Goal: Task Accomplishment & Management: Use online tool/utility

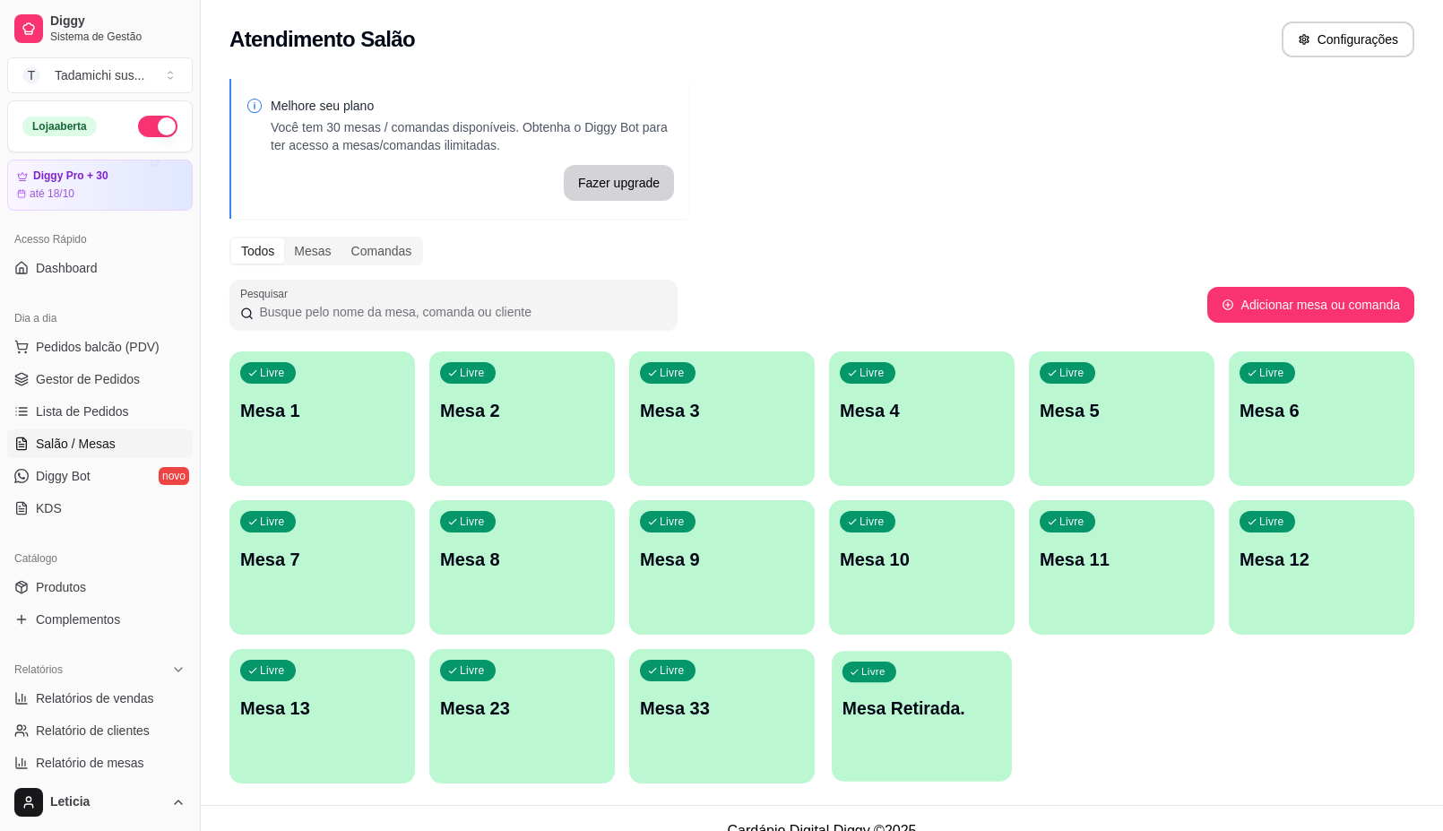
click at [959, 722] on div "Livre Mesa Retirada." at bounding box center [922, 705] width 180 height 109
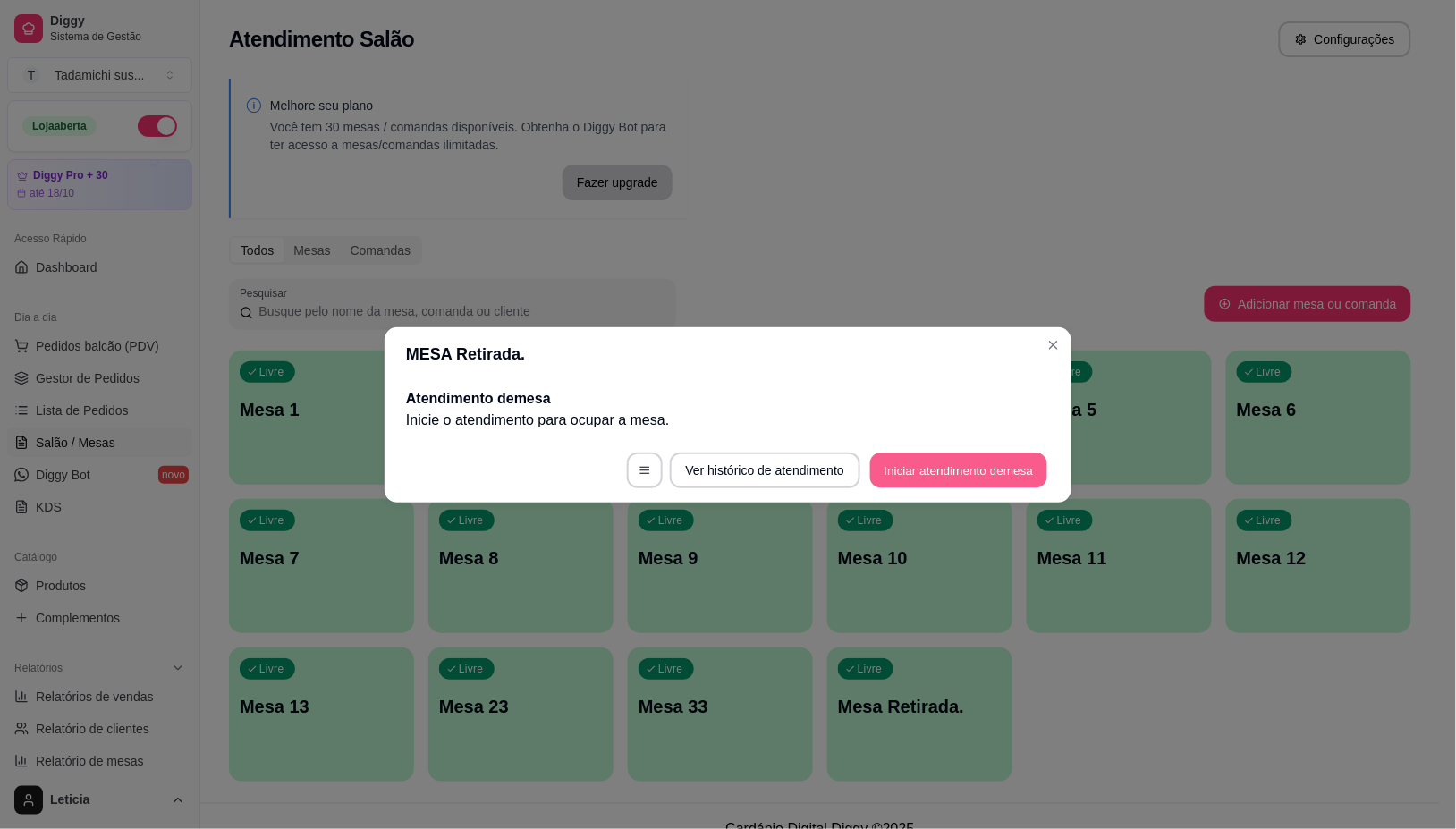
click at [954, 467] on button "Iniciar atendimento de mesa" at bounding box center [958, 469] width 177 height 35
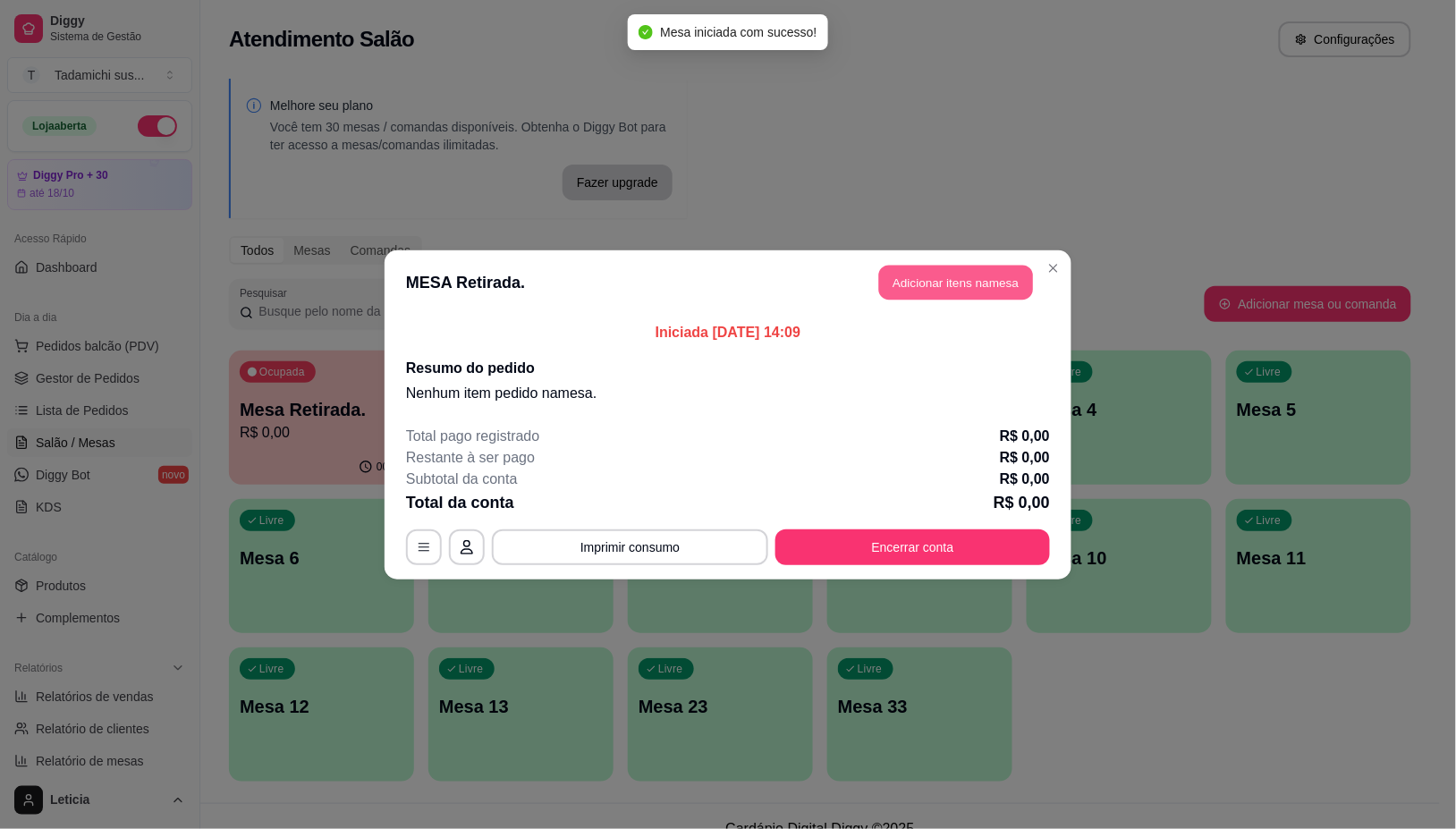
click at [925, 292] on button "Adicionar itens na mesa" at bounding box center [956, 281] width 154 height 35
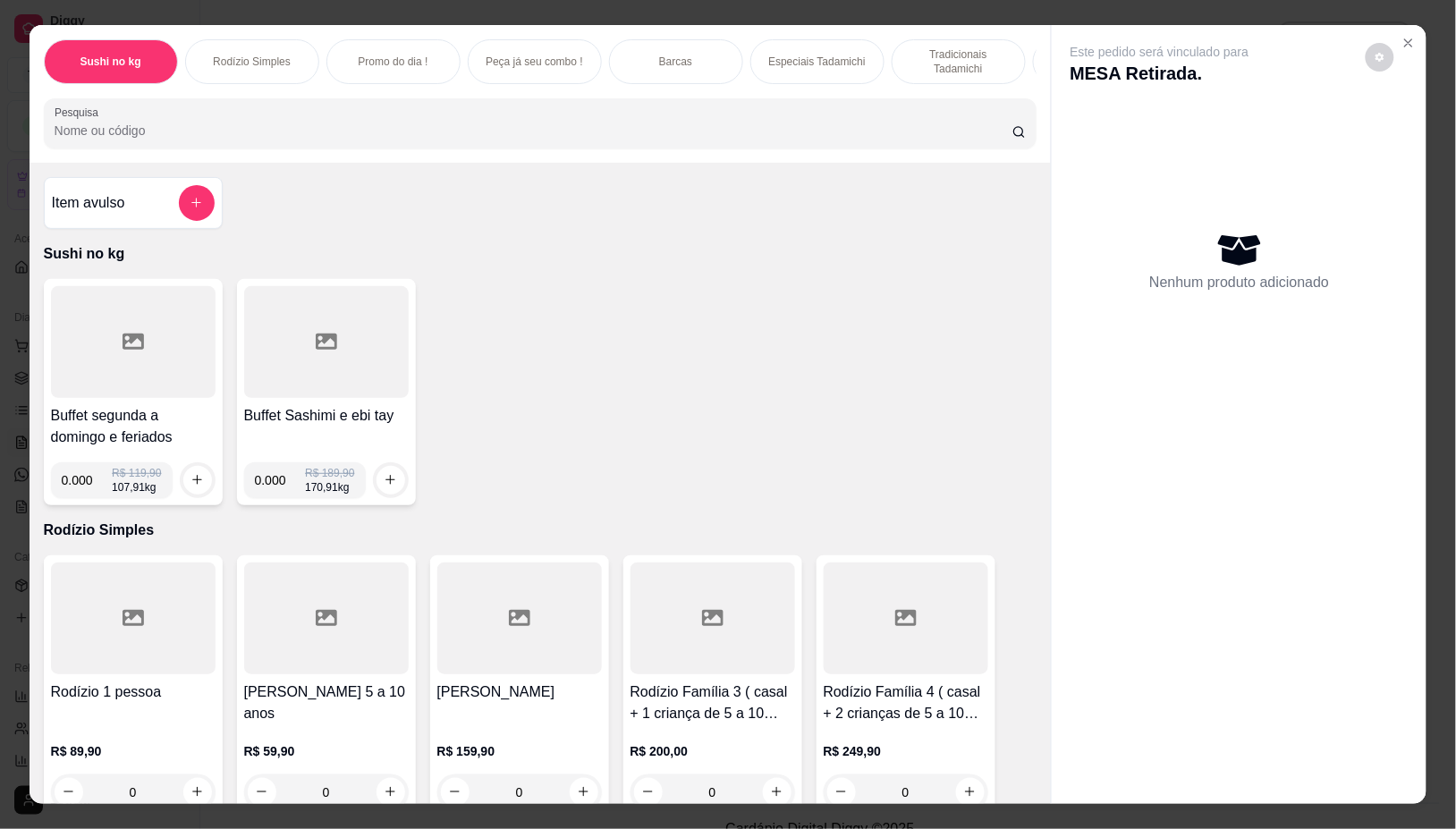
click at [287, 354] on div at bounding box center [326, 342] width 165 height 112
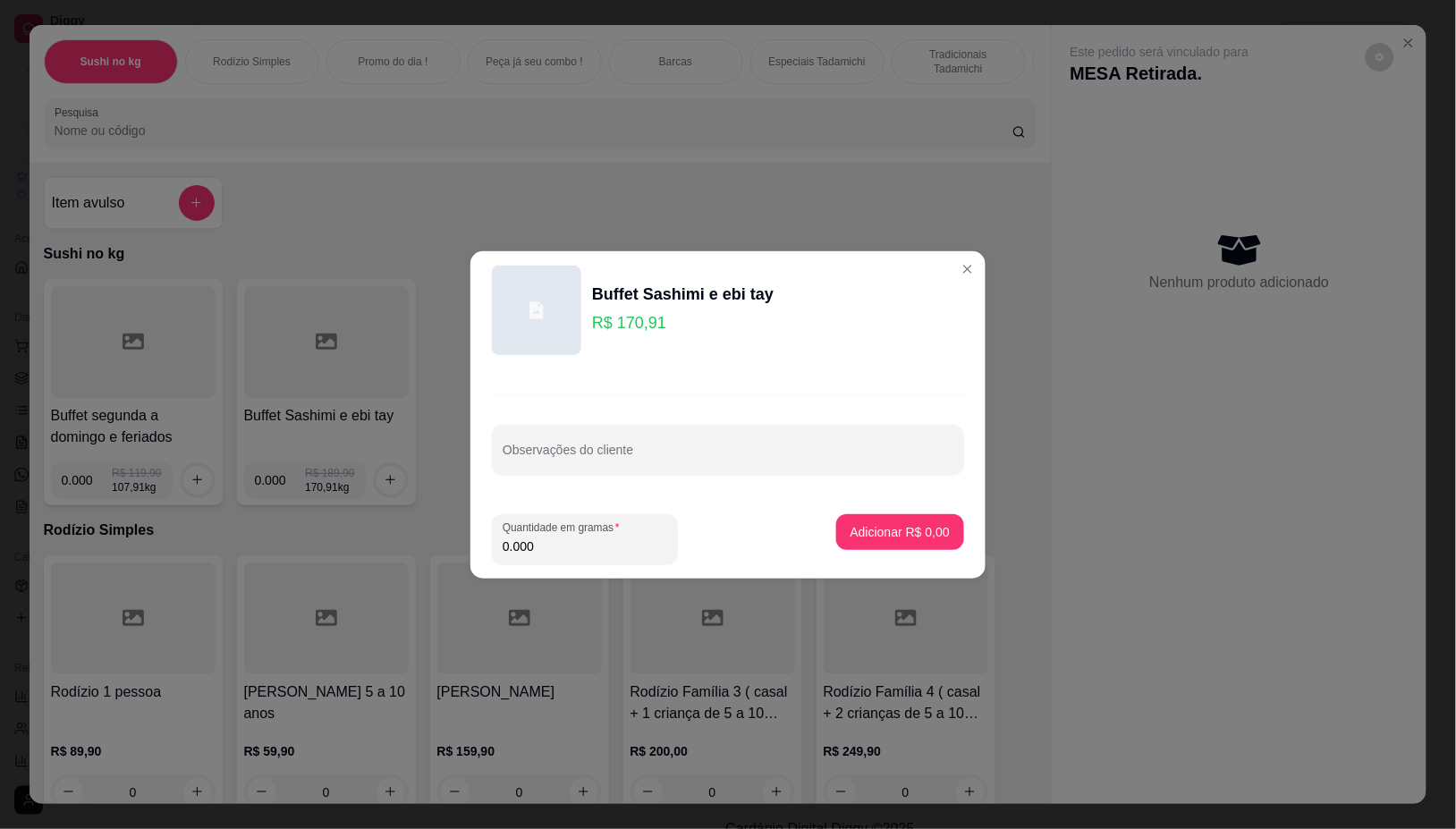
click at [601, 547] on input "0.000" at bounding box center [585, 547] width 165 height 18
type input "0.118"
click at [904, 520] on button "Adicionar R$ 20,17" at bounding box center [896, 532] width 135 height 36
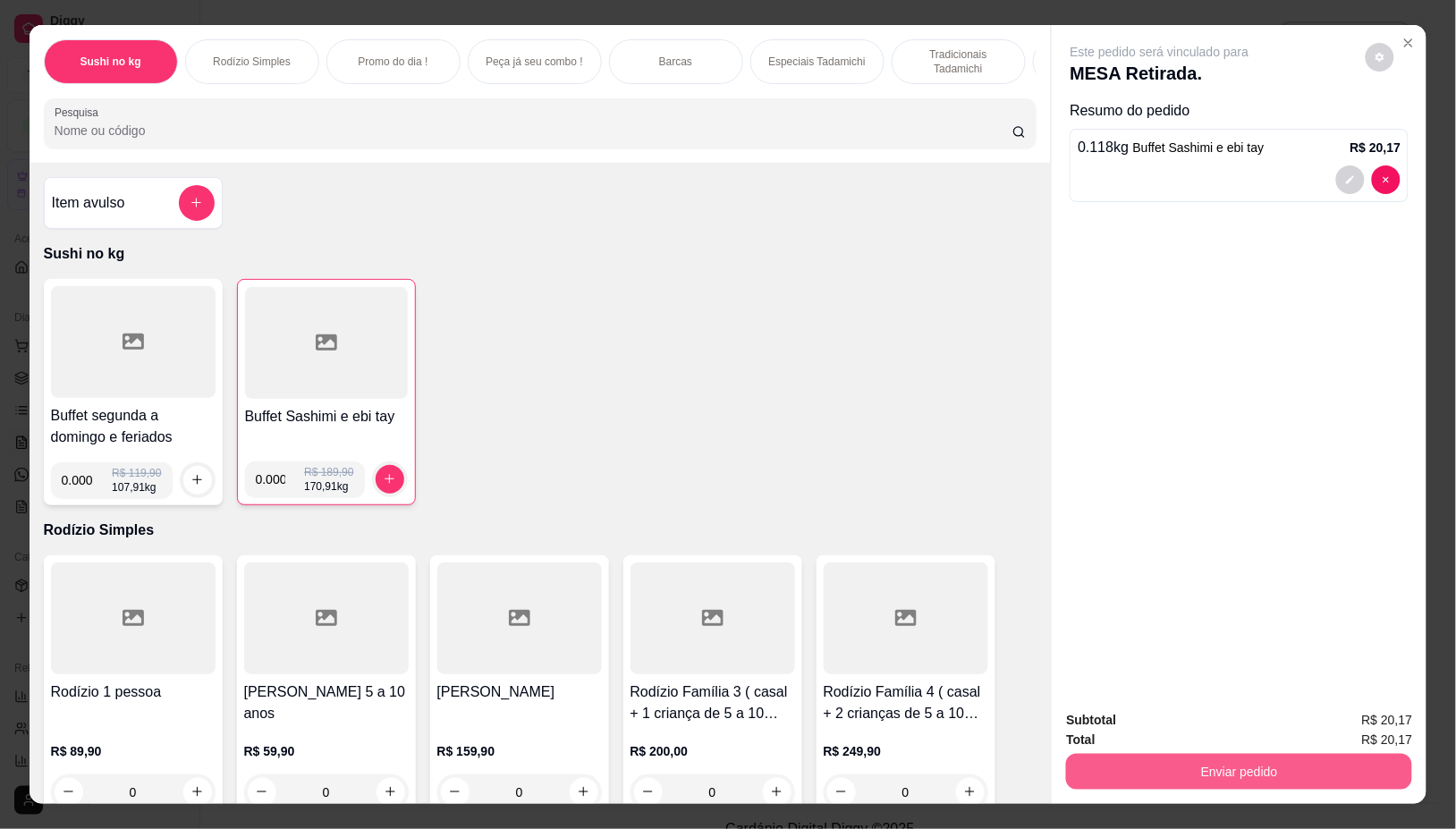
click at [1173, 766] on button "Enviar pedido" at bounding box center [1238, 771] width 346 height 36
click at [1166, 712] on button "Não registrar e enviar pedido" at bounding box center [1179, 718] width 181 height 33
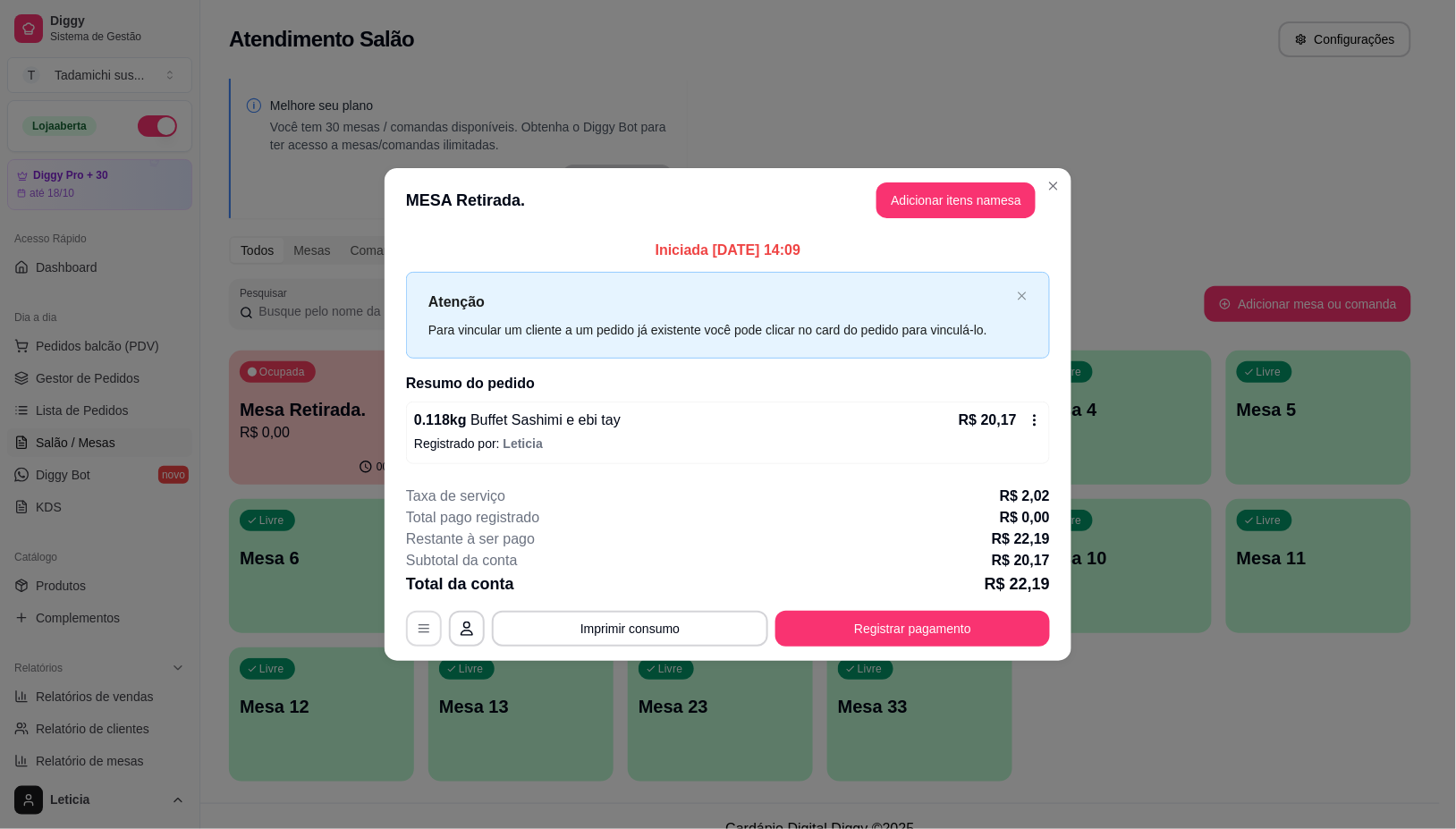
click at [434, 626] on button "button" at bounding box center [424, 628] width 36 height 36
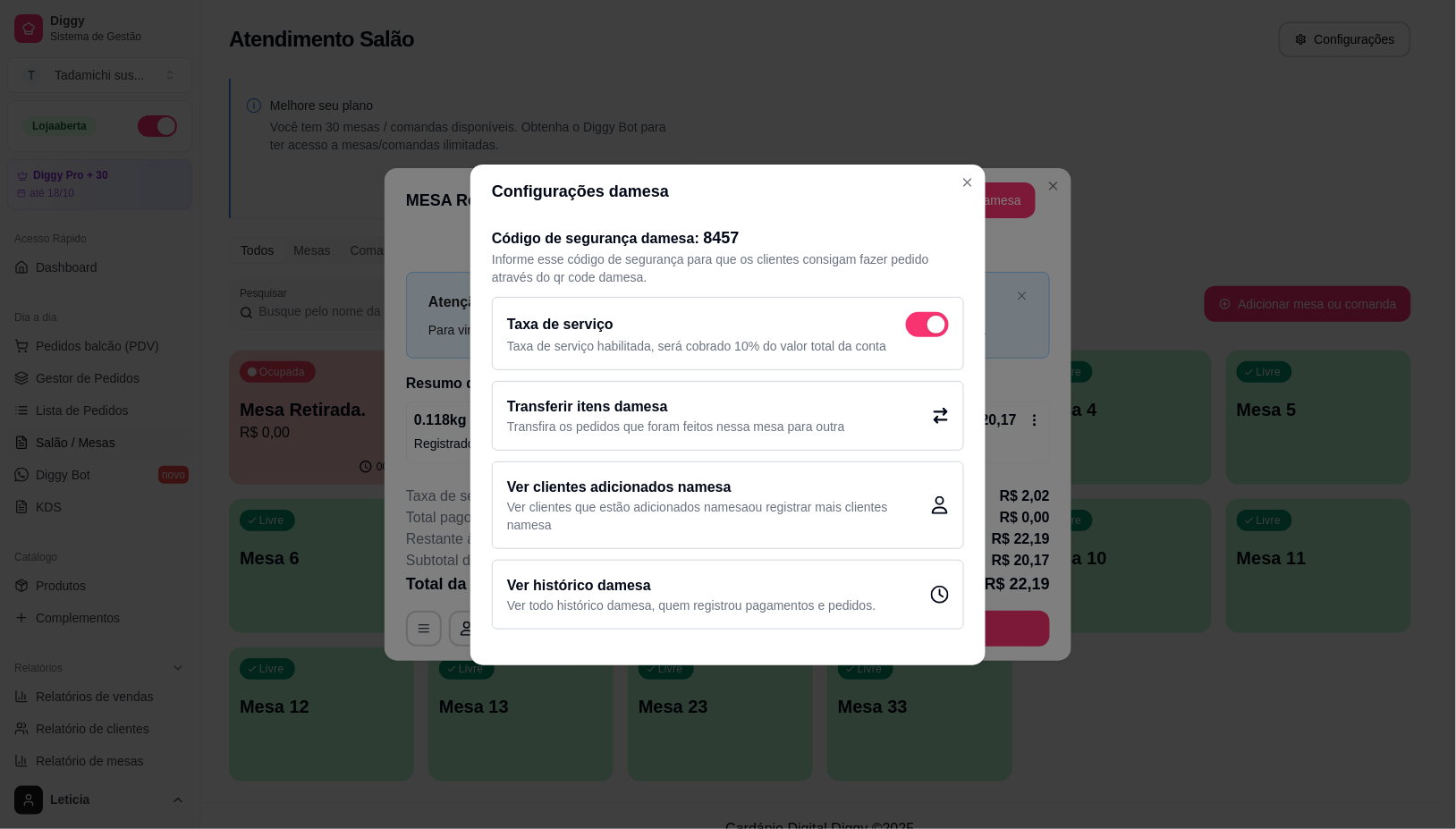
click at [950, 322] on div "Taxa de serviço Taxa de serviço habilitada, será cobrado 10% do valor total da …" at bounding box center [728, 332] width 472 height 73
checkbox input "false"
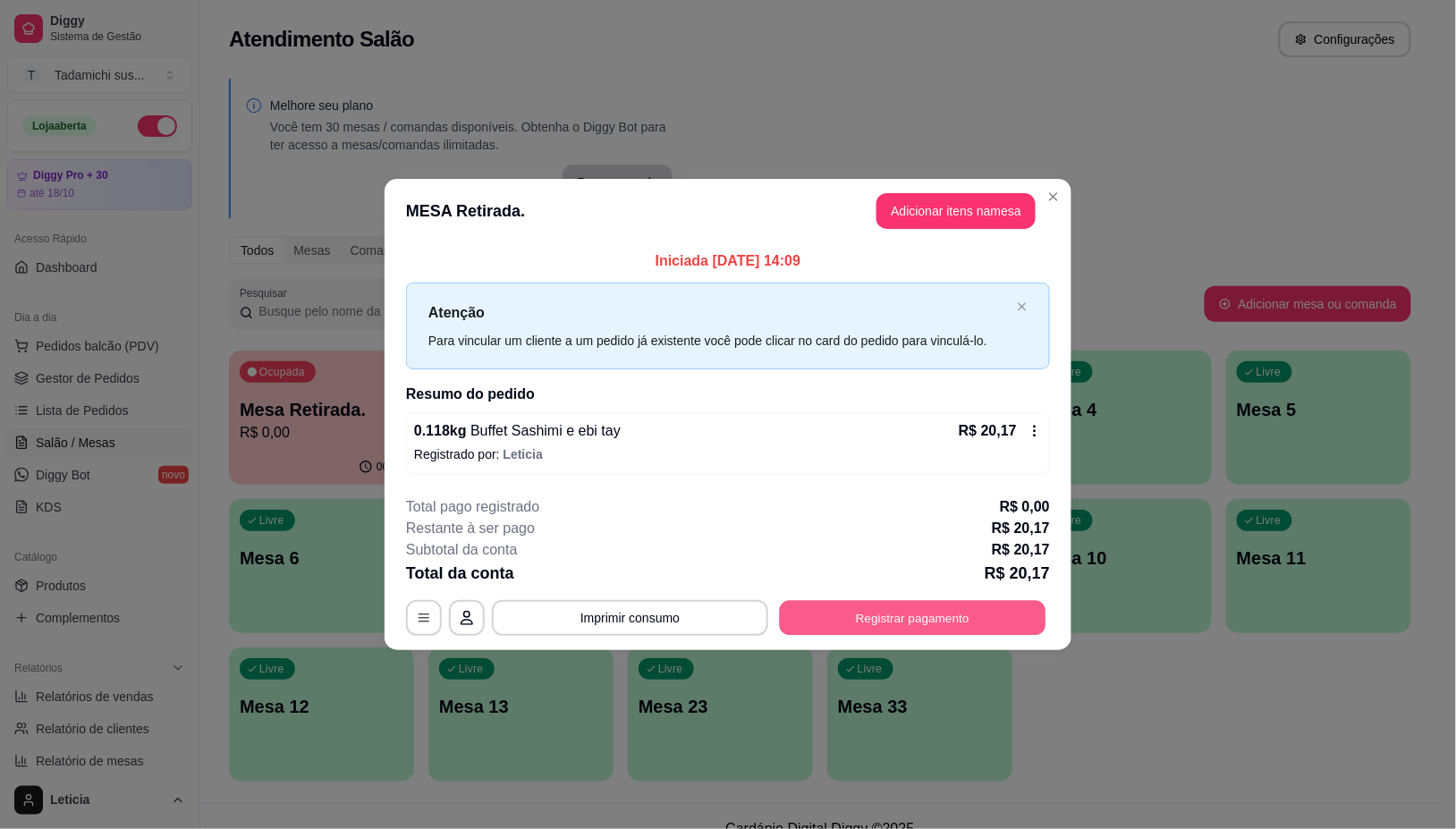
click at [916, 617] on button "Registrar pagamento" at bounding box center [912, 618] width 266 height 35
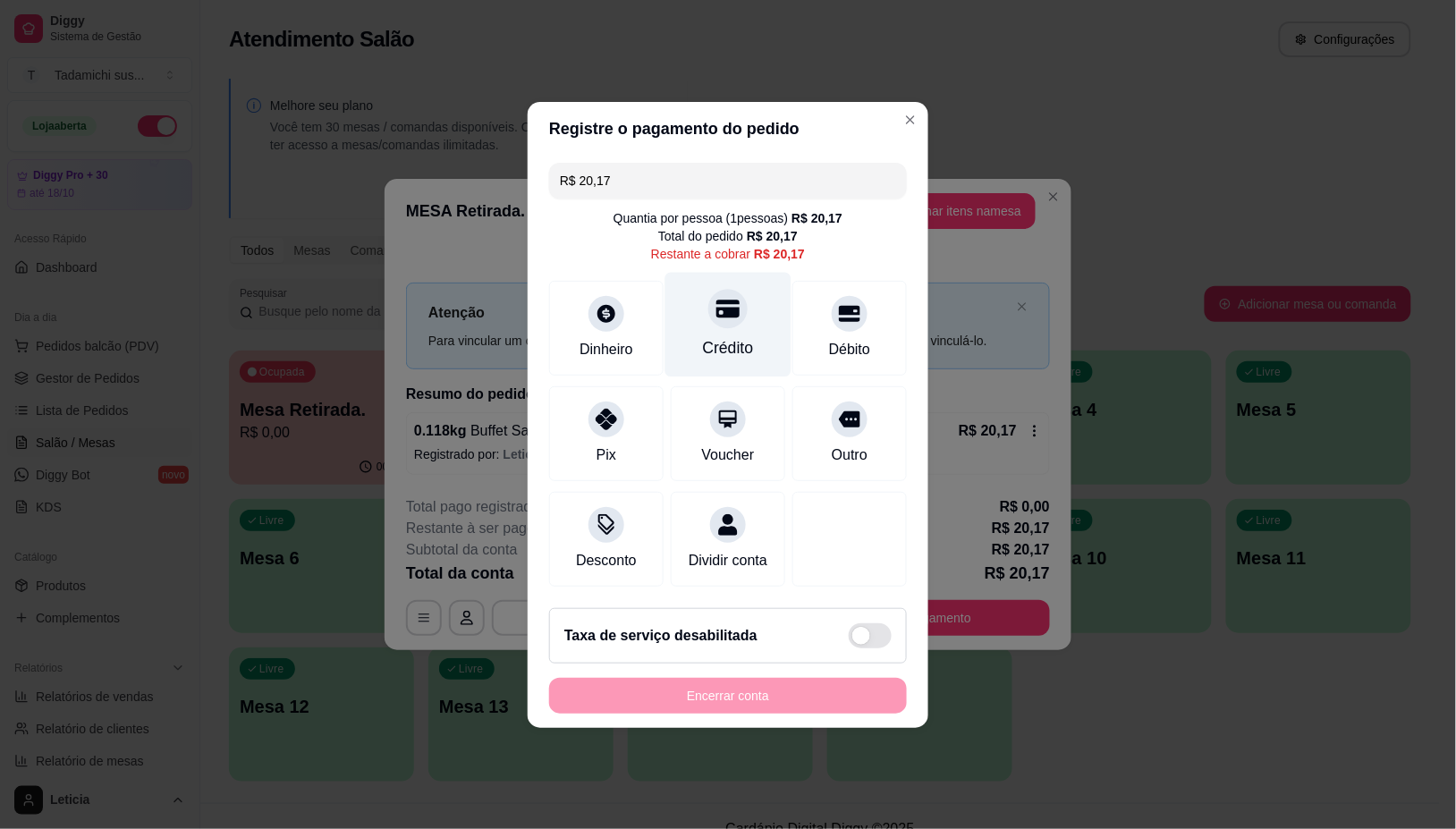
click at [744, 336] on div "Crédito" at bounding box center [728, 347] width 51 height 23
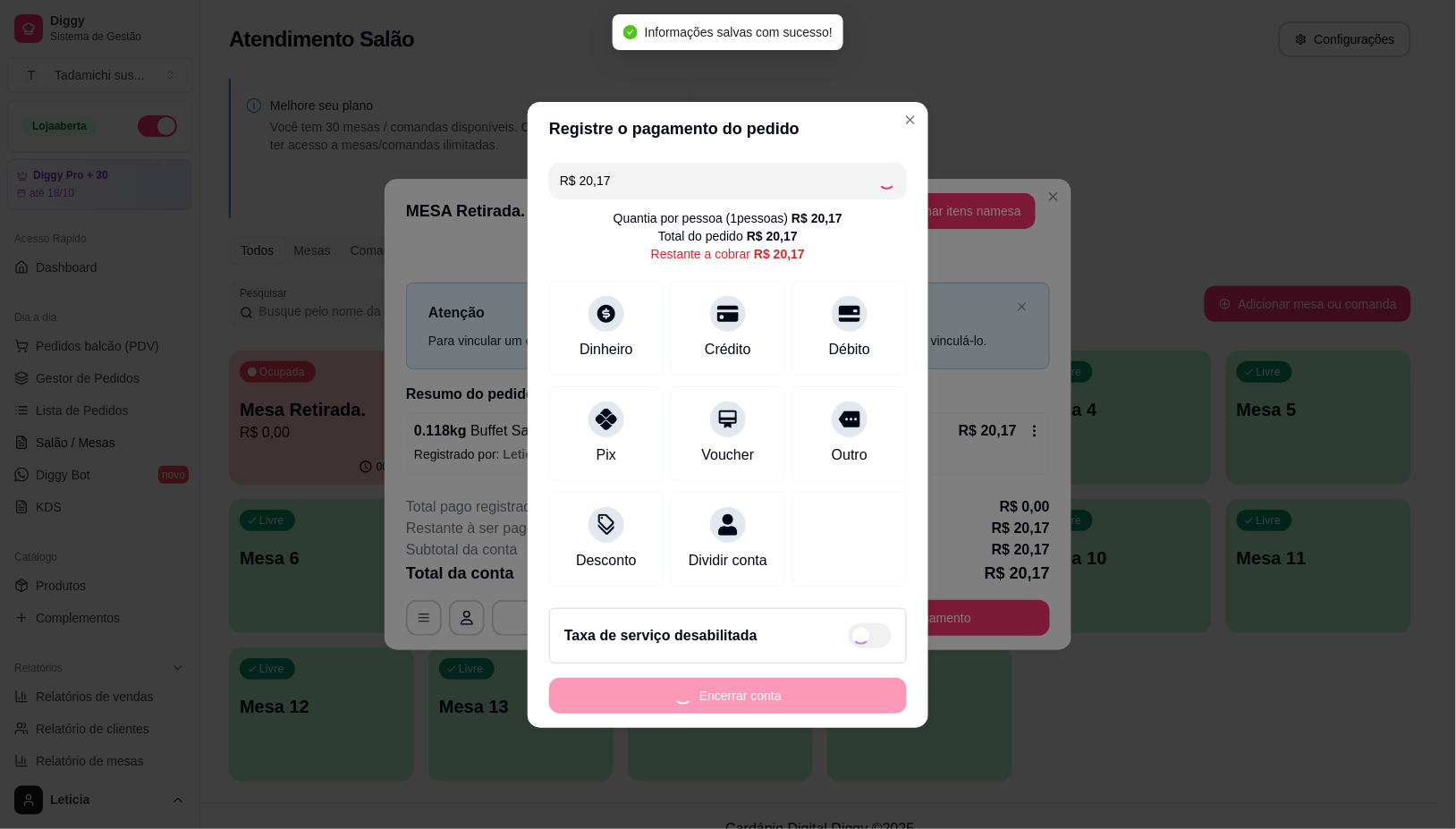
type input "R$ 0,00"
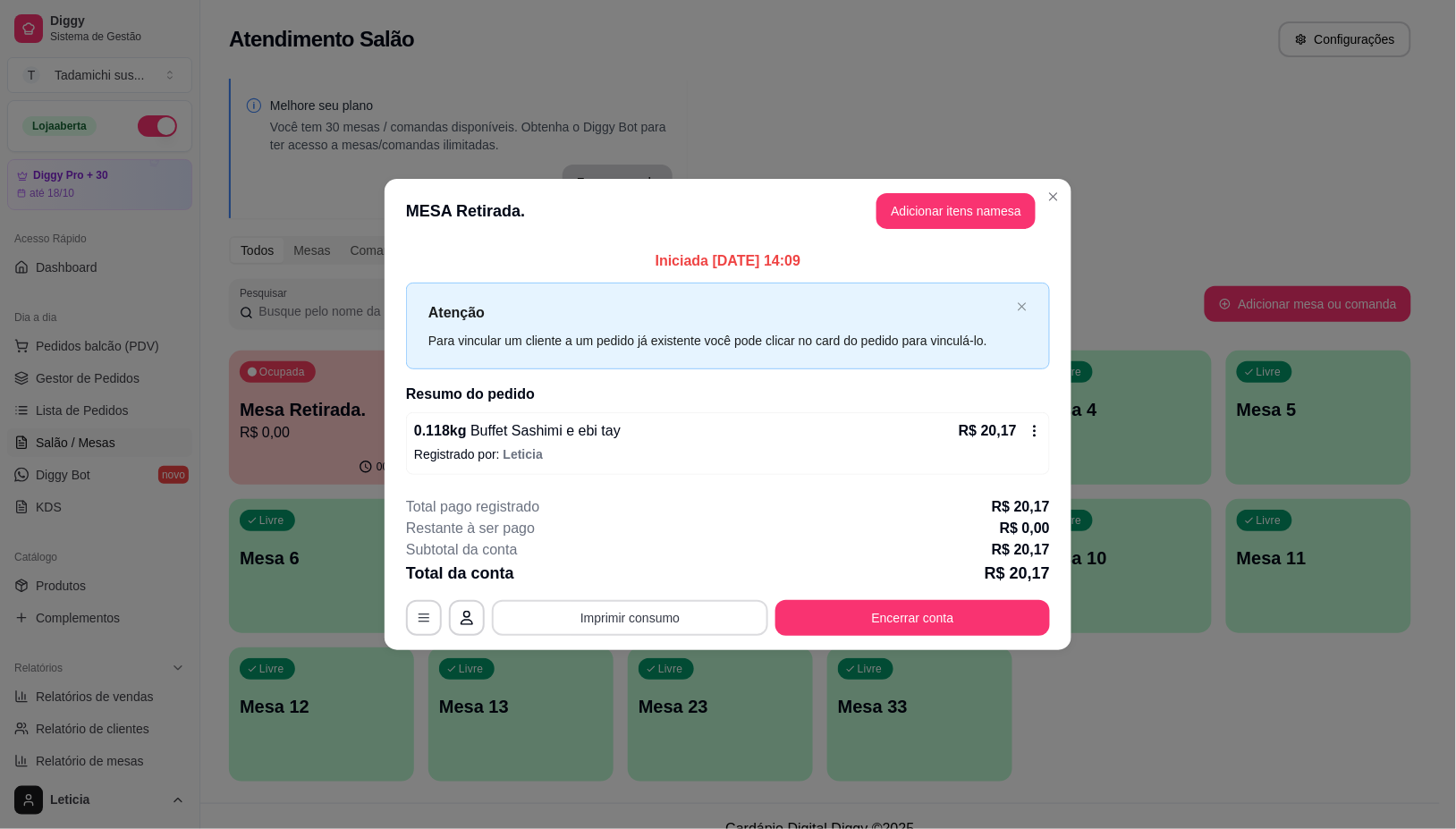
click at [659, 625] on button "Imprimir consumo" at bounding box center [630, 618] width 276 height 36
click at [676, 542] on button "IMPRESSORA HAYOM" at bounding box center [636, 542] width 134 height 28
click at [804, 619] on button "Encerrar conta" at bounding box center [912, 618] width 266 height 35
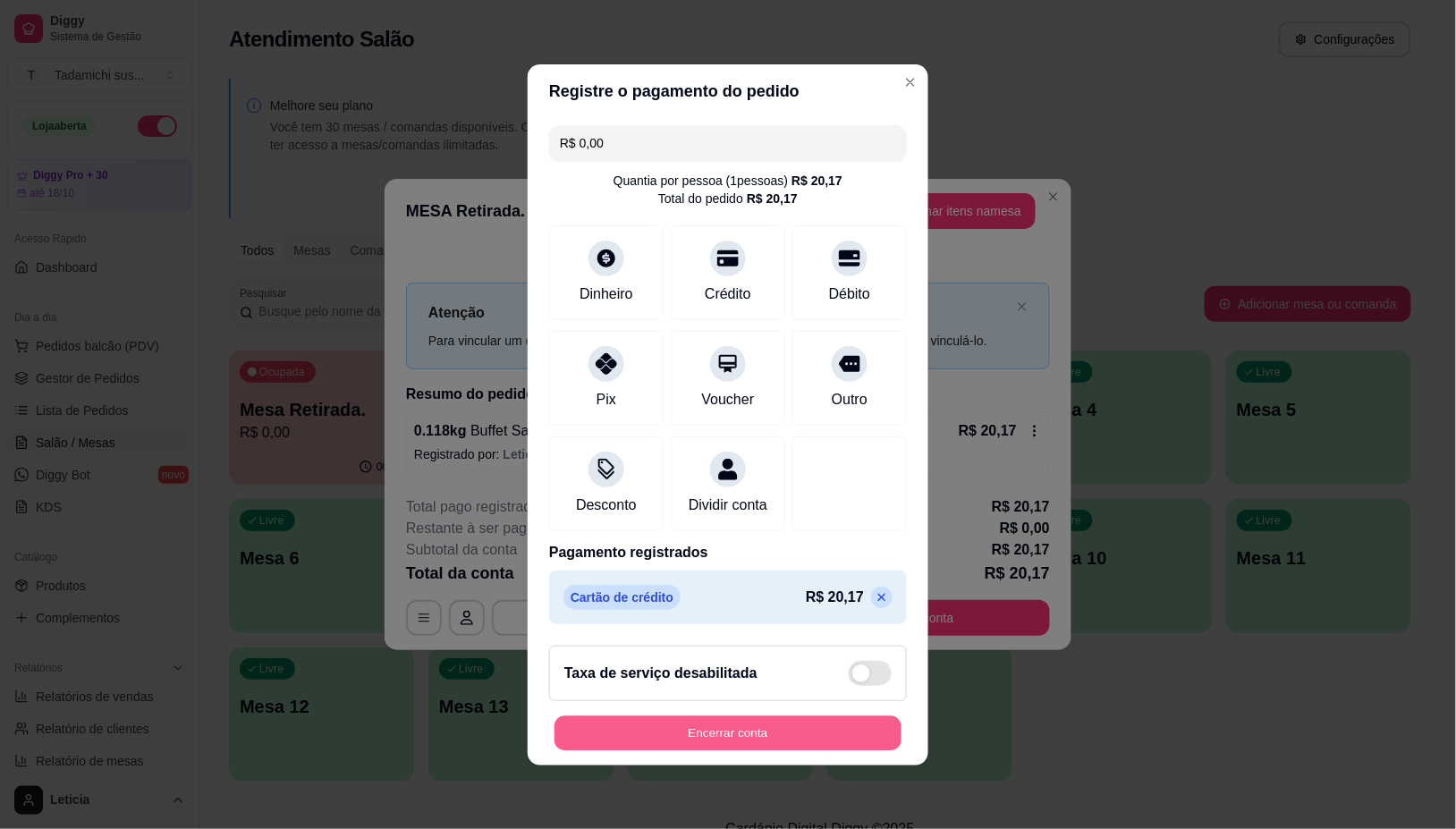
click at [770, 740] on button "Encerrar conta" at bounding box center [728, 732] width 347 height 35
